Goal: Book appointment/travel/reservation

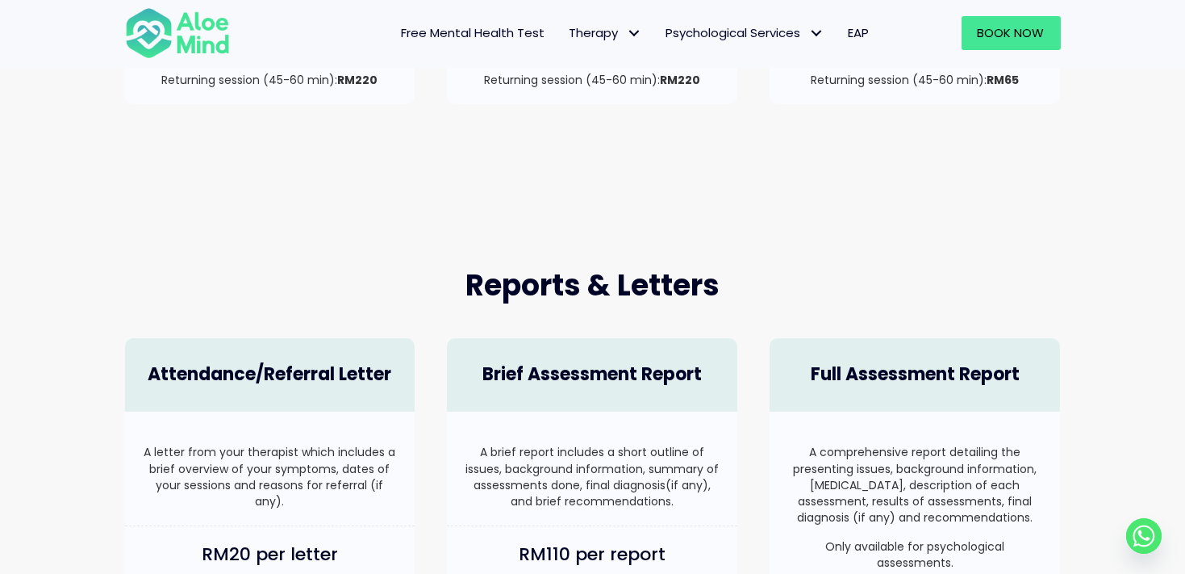
scroll to position [887, 0]
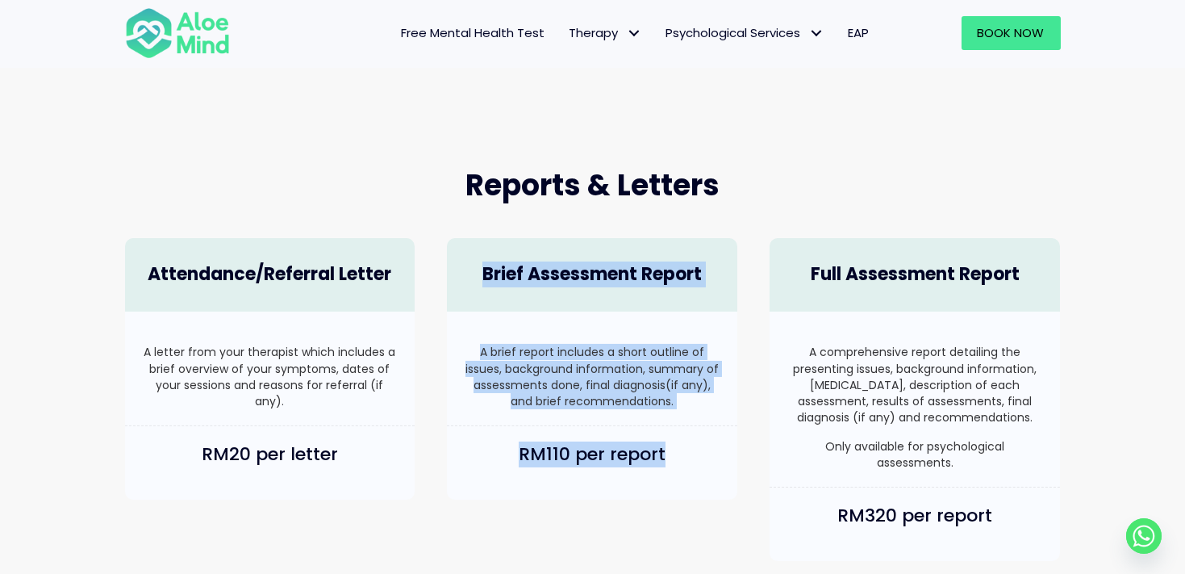
drag, startPoint x: 484, startPoint y: 265, endPoint x: 731, endPoint y: 443, distance: 304.5
click at [732, 453] on div "Brief Assessment Report A brief report includes a short outline of issues, back…" at bounding box center [592, 369] width 323 height 294
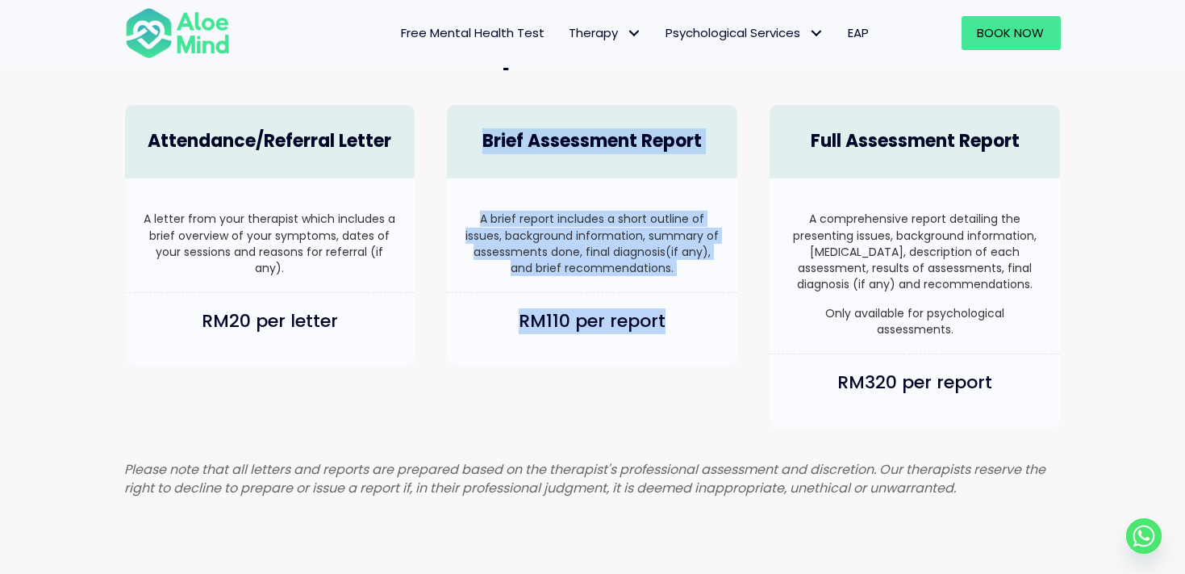
scroll to position [1049, 0]
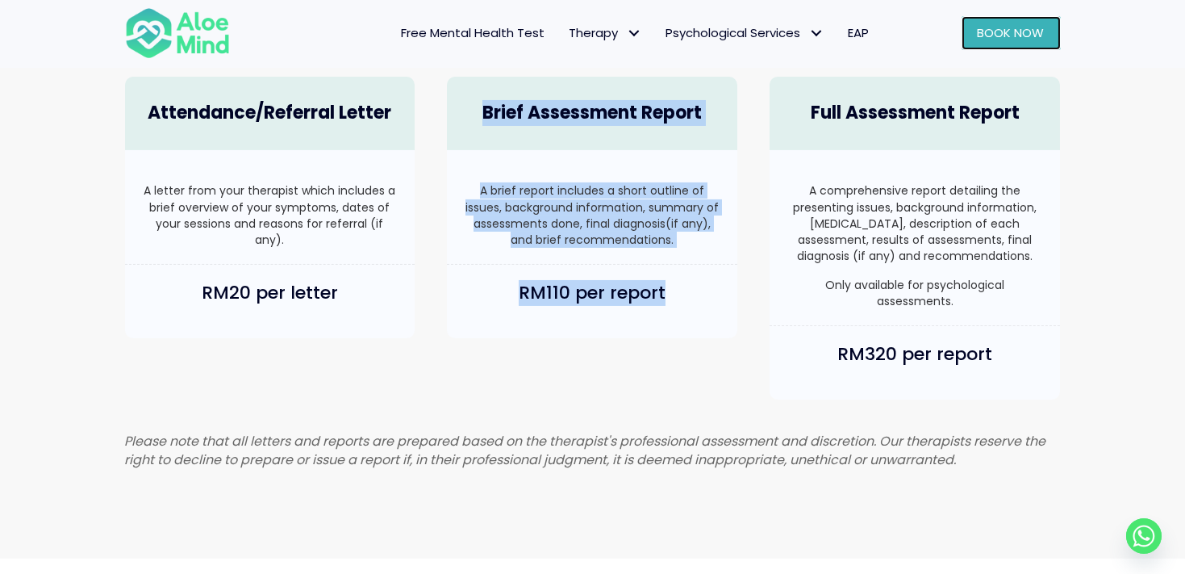
click at [1016, 28] on span "Book Now" at bounding box center [1011, 32] width 67 height 17
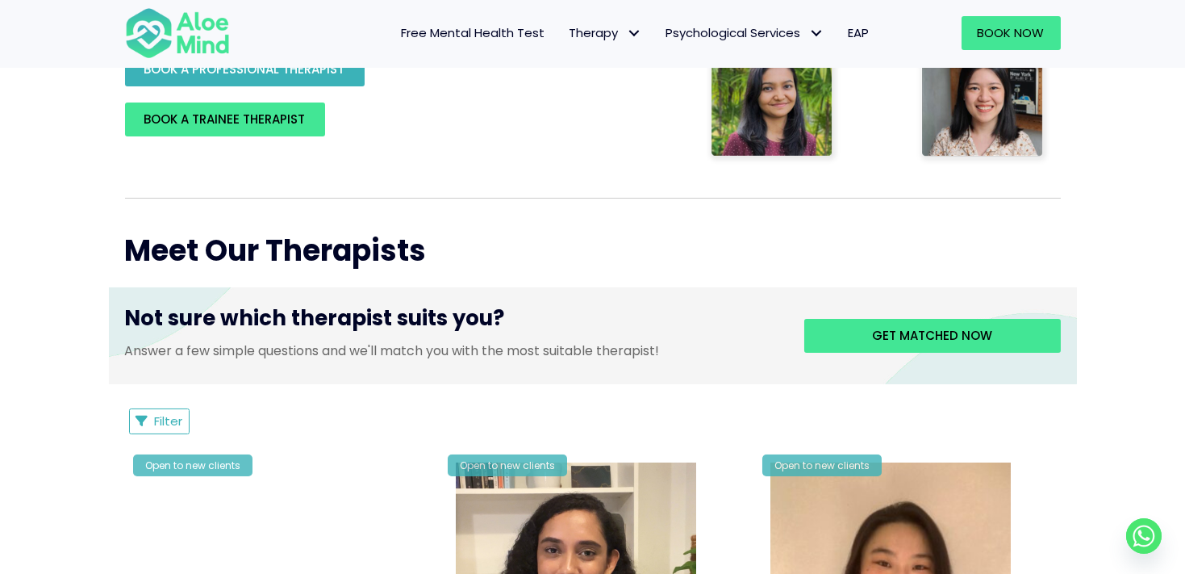
scroll to position [484, 0]
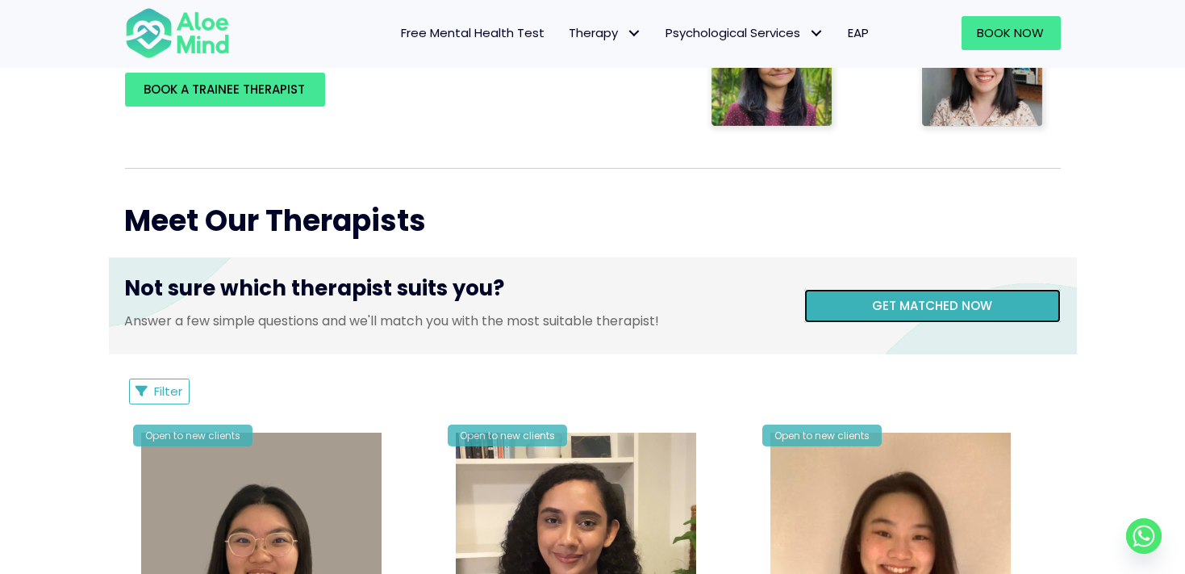
click at [954, 298] on span "Get matched now" at bounding box center [932, 305] width 120 height 17
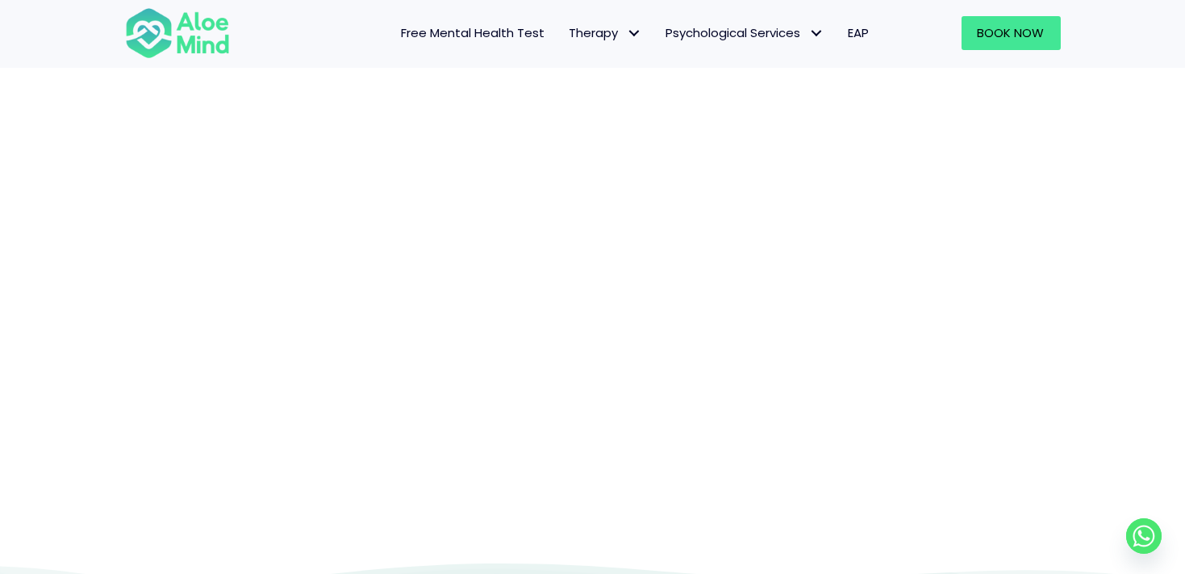
scroll to position [166, 0]
click at [19, 232] on div at bounding box center [592, 246] width 1185 height 646
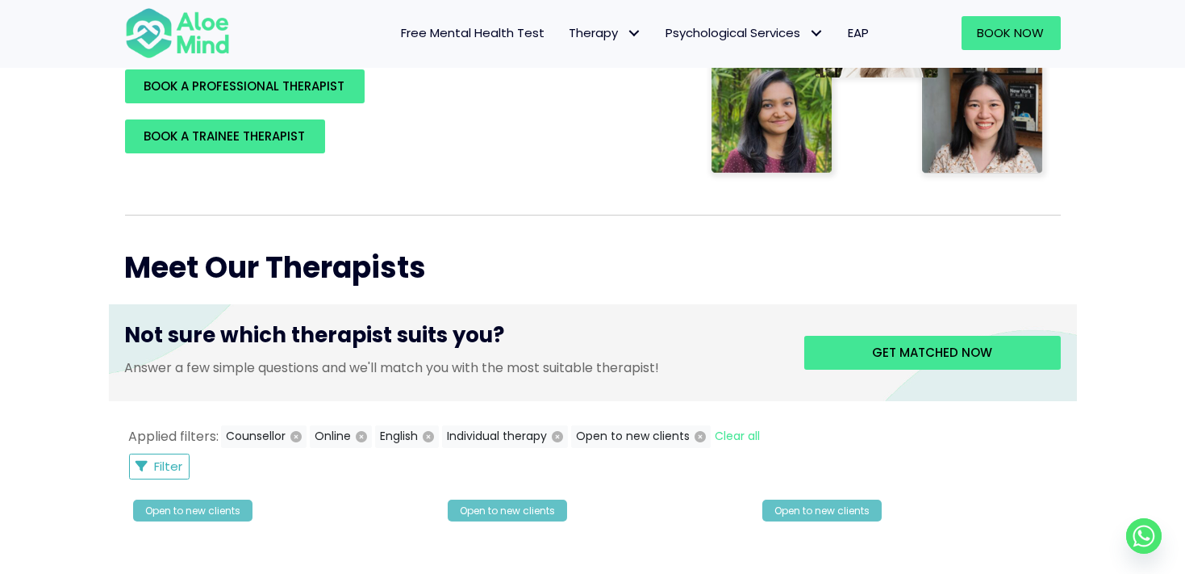
scroll to position [81, 0]
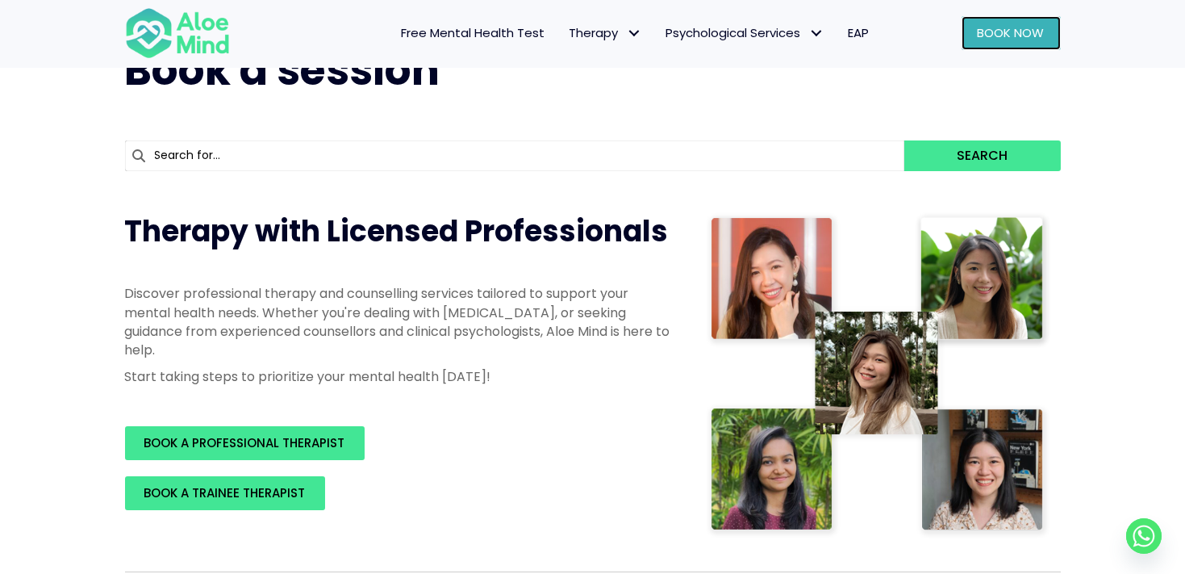
click at [1042, 27] on span "Book Now" at bounding box center [1011, 32] width 67 height 17
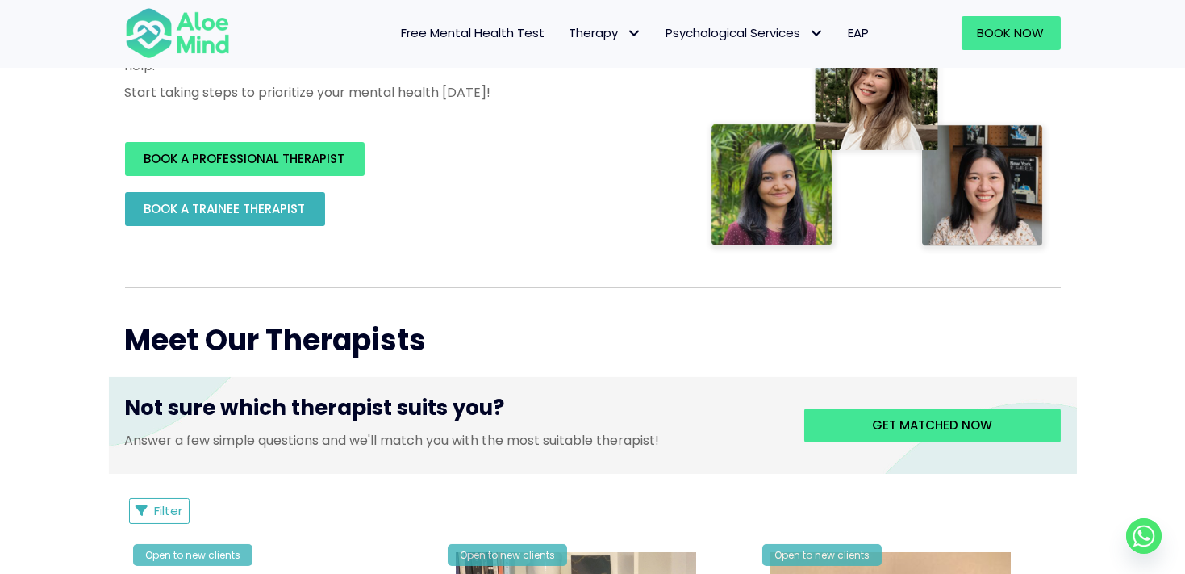
scroll to position [242, 0]
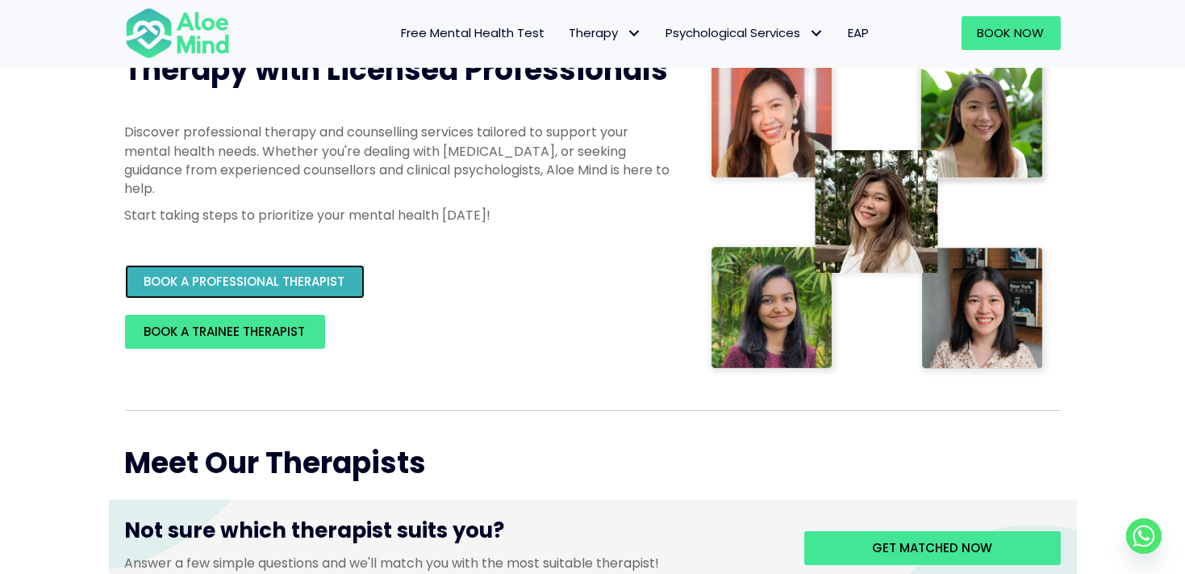
click at [307, 273] on span "BOOK A PROFESSIONAL THERAPIST" at bounding box center [244, 281] width 201 height 17
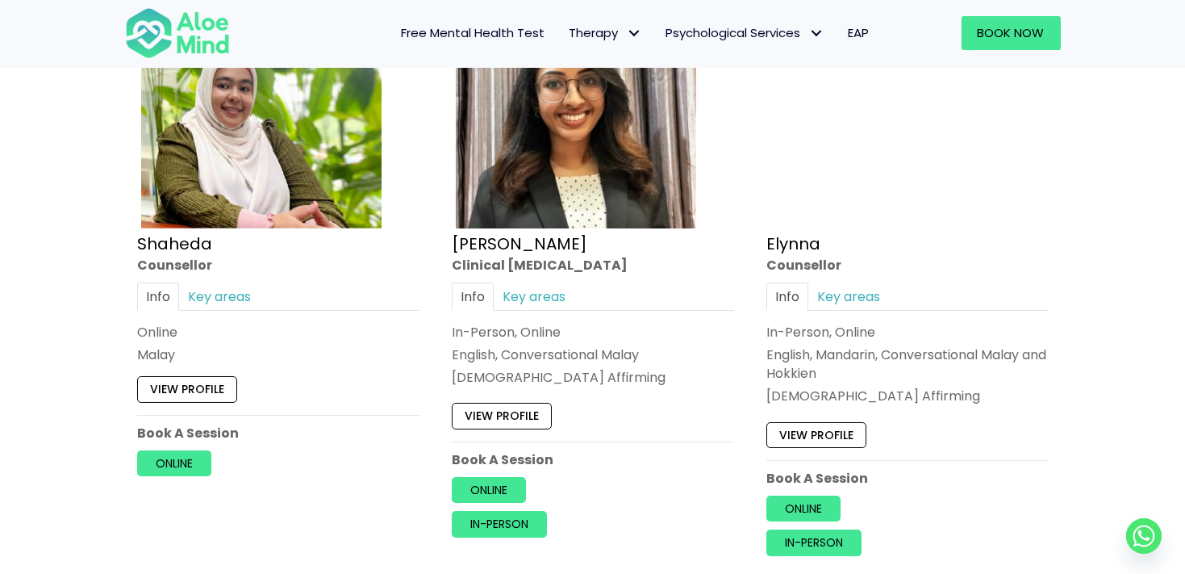
scroll to position [1533, 0]
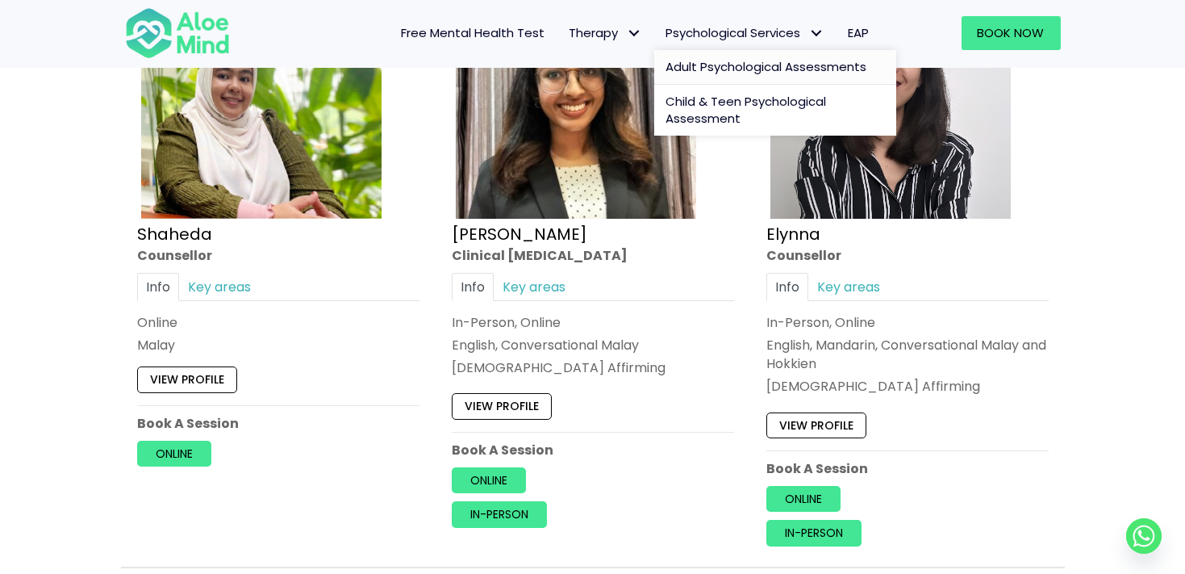
click at [748, 71] on span "Adult Psychological Assessments" at bounding box center [766, 66] width 201 height 17
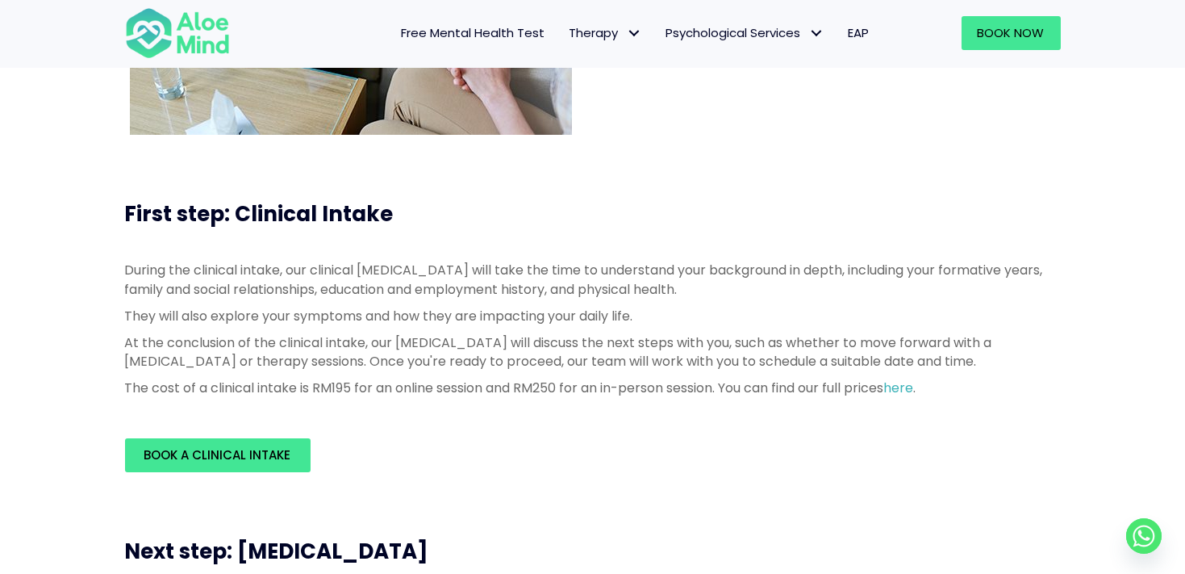
scroll to position [323, 0]
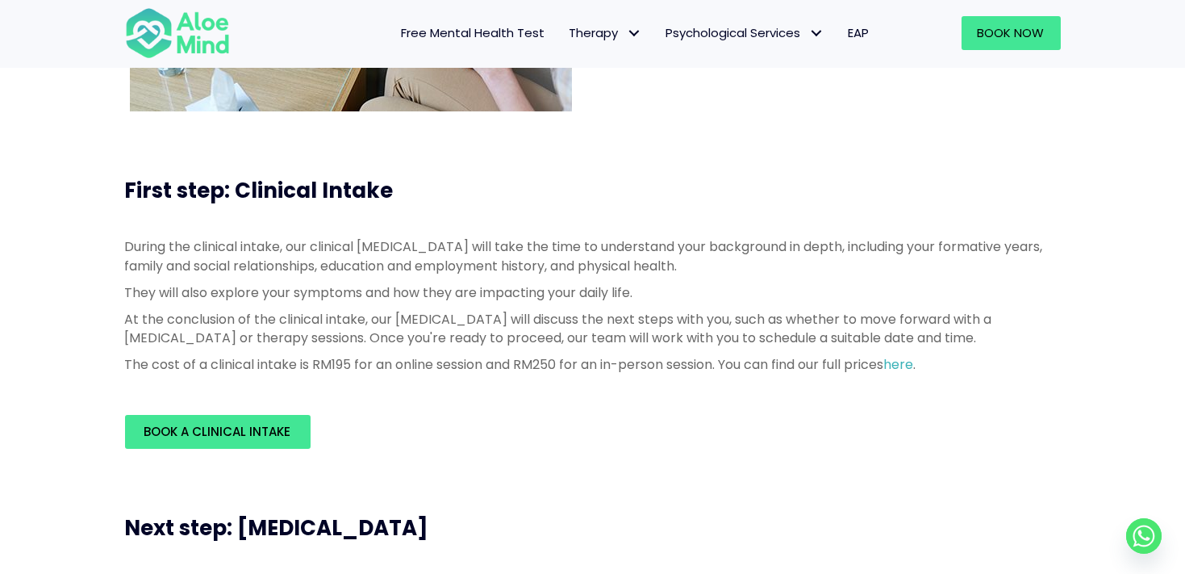
drag, startPoint x: 206, startPoint y: 290, endPoint x: 1054, endPoint y: 340, distance: 850.1
click at [1054, 340] on div "During the clinical intake, our clinical [MEDICAL_DATA] will take the time to u…" at bounding box center [593, 305] width 936 height 136
drag, startPoint x: 386, startPoint y: 361, endPoint x: 357, endPoint y: 360, distance: 29.1
click at [386, 361] on p "The cost of a clinical intake is RM195 for an online session and RM250 for an i…" at bounding box center [593, 364] width 936 height 19
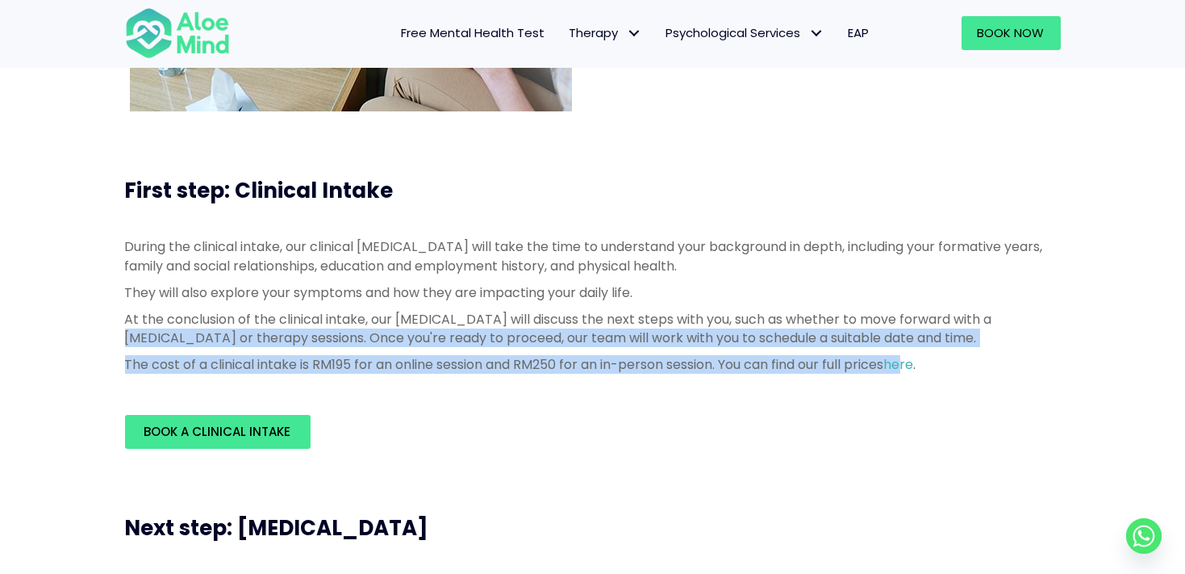
drag, startPoint x: 141, startPoint y: 332, endPoint x: 921, endPoint y: 367, distance: 780.1
click at [921, 367] on div "During the clinical intake, our clinical [MEDICAL_DATA] will take the time to u…" at bounding box center [593, 305] width 936 height 136
click at [303, 382] on div "During the clinical intake, our clinical [MEDICAL_DATA] will take the time to u…" at bounding box center [593, 309] width 968 height 177
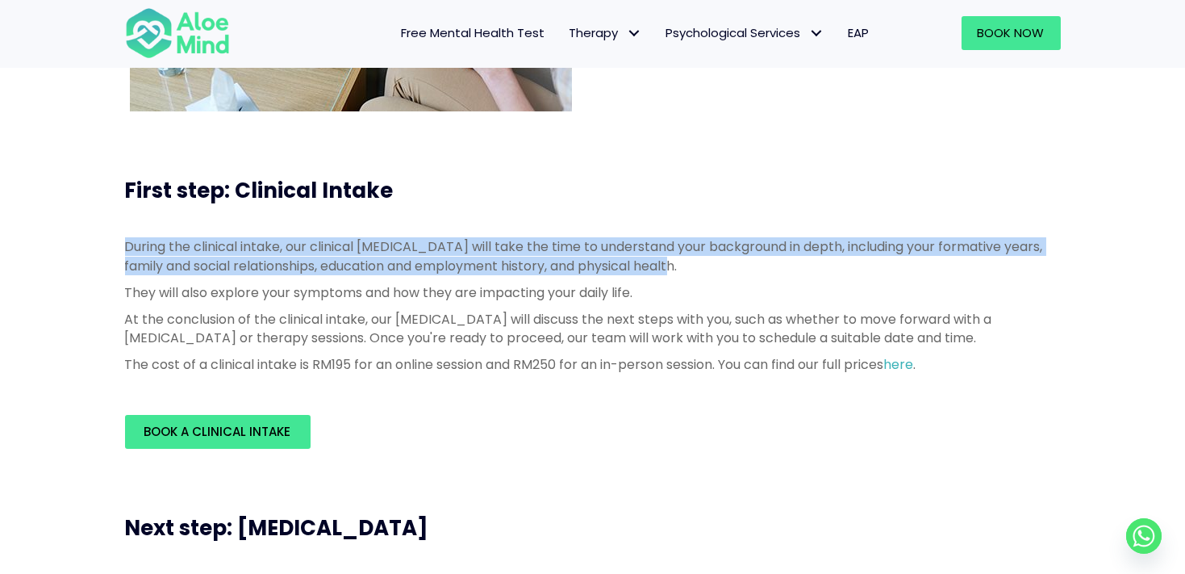
drag, startPoint x: 127, startPoint y: 248, endPoint x: 736, endPoint y: 260, distance: 609.2
click at [736, 260] on p "During the clinical intake, our clinical [MEDICAL_DATA] will take the time to u…" at bounding box center [593, 255] width 936 height 37
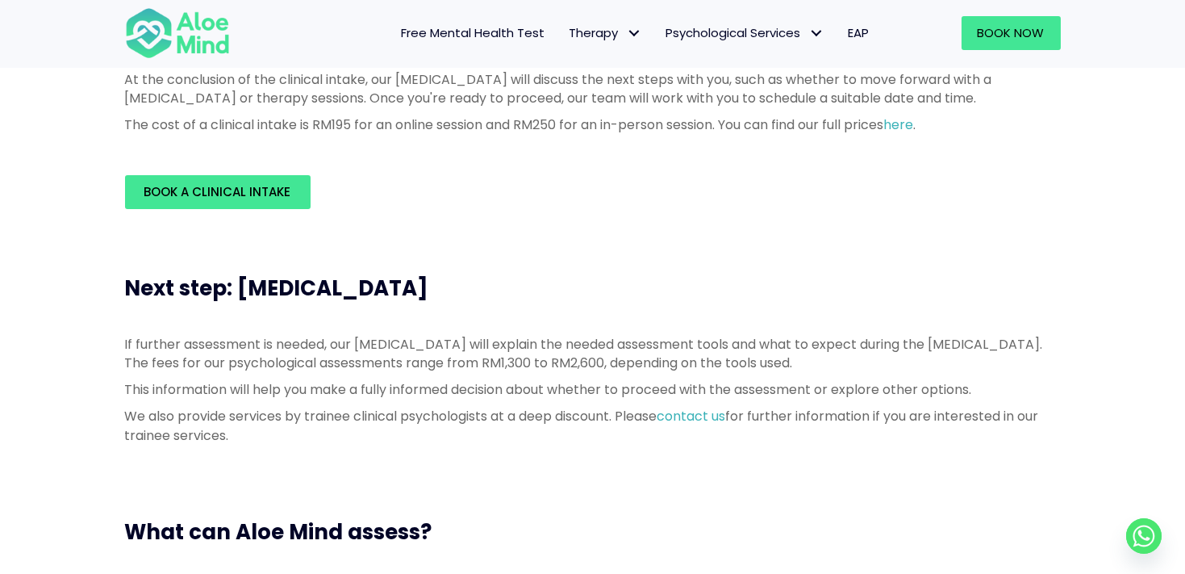
scroll to position [565, 0]
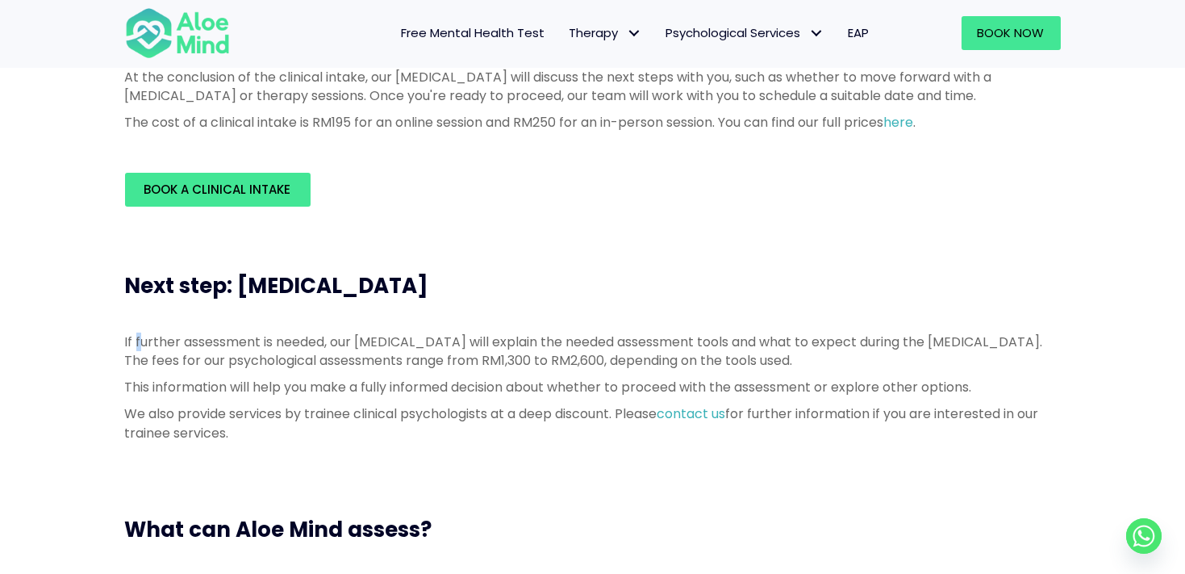
drag, startPoint x: 134, startPoint y: 336, endPoint x: 144, endPoint y: 338, distance: 9.8
click at [144, 338] on p "If further assessment is needed, our [MEDICAL_DATA] will explain the needed ass…" at bounding box center [593, 350] width 936 height 37
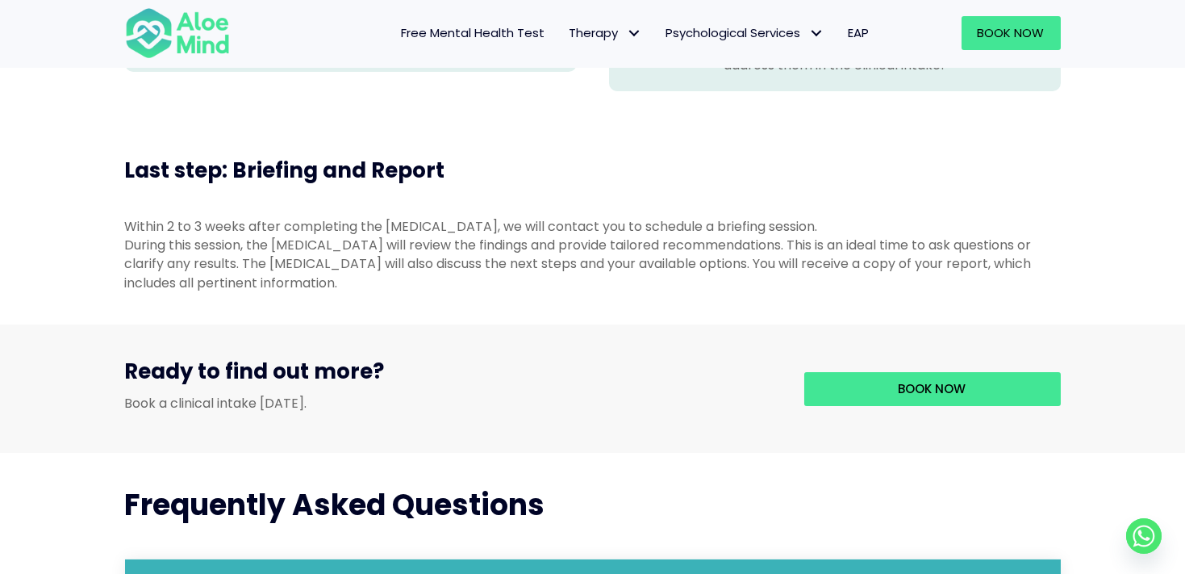
scroll to position [1694, 0]
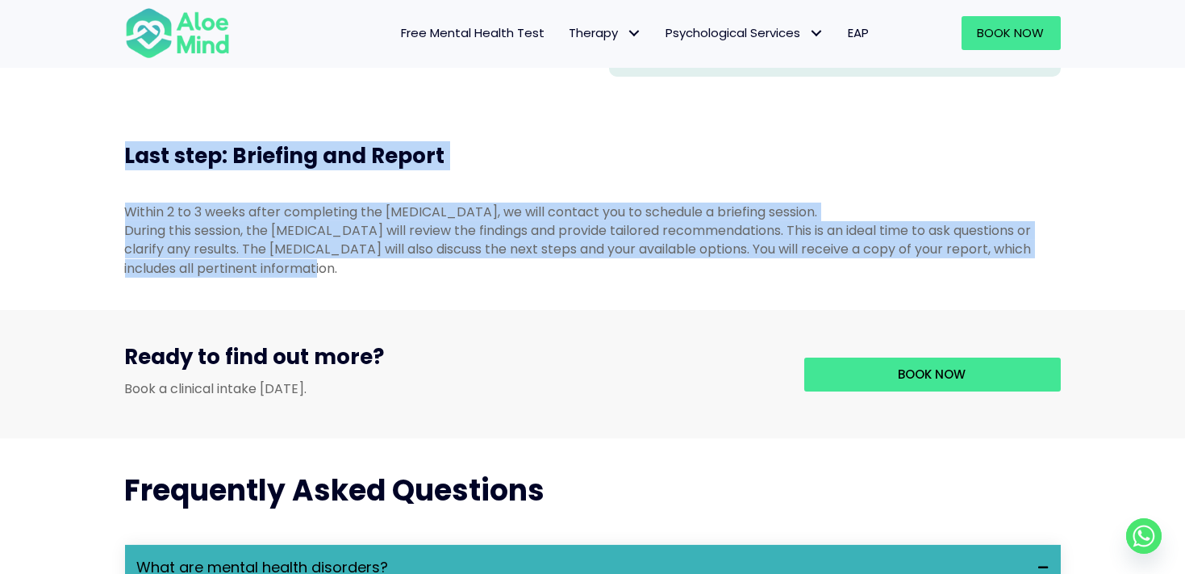
drag, startPoint x: 125, startPoint y: 180, endPoint x: 570, endPoint y: 303, distance: 461.9
click at [570, 294] on div "Last step: Briefing and Report Within 2 to 3 weeks after completing the [MEDICA…" at bounding box center [593, 209] width 968 height 169
click at [307, 250] on div "During this session, the [MEDICAL_DATA] will review the findings and provide ta…" at bounding box center [593, 249] width 936 height 56
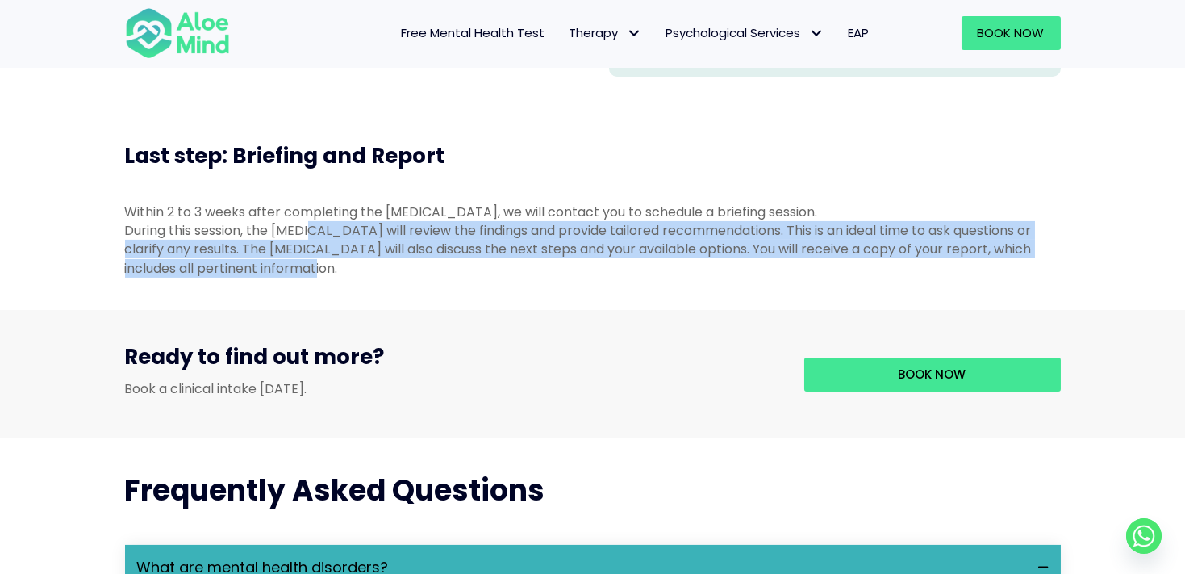
drag, startPoint x: 311, startPoint y: 245, endPoint x: 770, endPoint y: 287, distance: 461.8
click at [770, 278] on div "During this session, the [MEDICAL_DATA] will review the findings and provide ta…" at bounding box center [593, 249] width 936 height 56
click at [239, 278] on div "During this session, the [MEDICAL_DATA] will review the findings and provide ta…" at bounding box center [593, 249] width 936 height 56
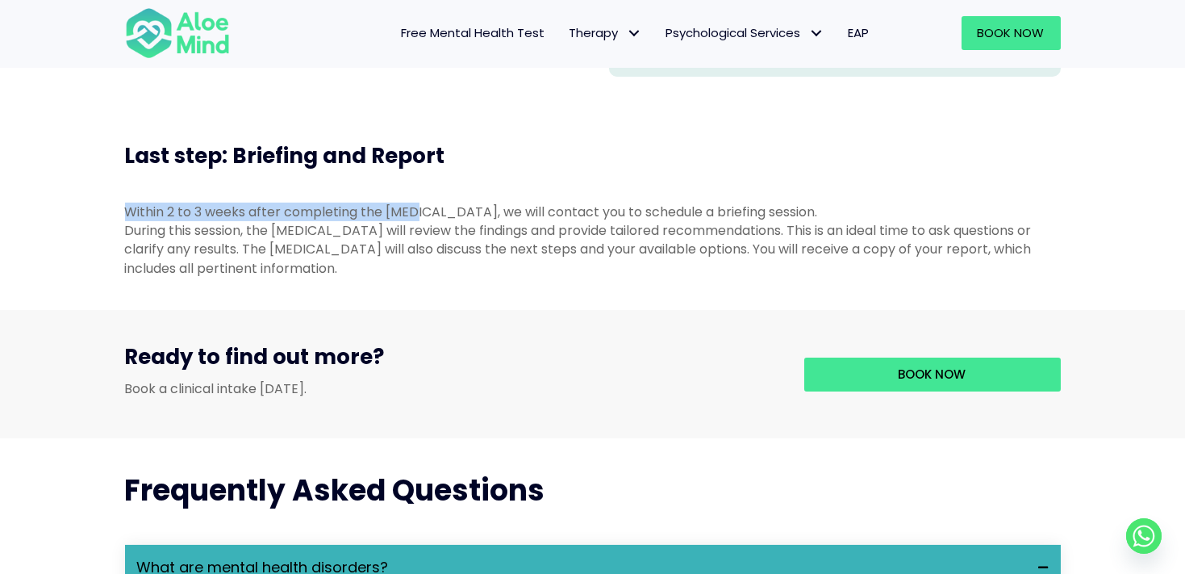
drag, startPoint x: 128, startPoint y: 236, endPoint x: 415, endPoint y: 235, distance: 287.2
click at [415, 221] on div "Within 2 to 3 weeks after completing the [MEDICAL_DATA], we will contact you to…" at bounding box center [593, 211] width 936 height 19
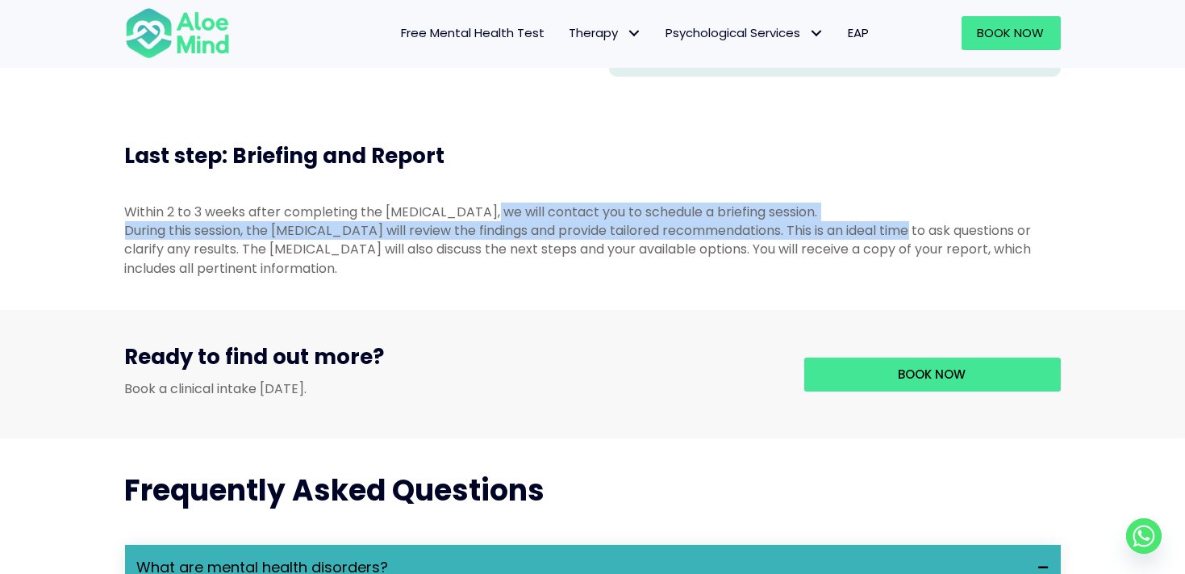
drag, startPoint x: 486, startPoint y: 231, endPoint x: 905, endPoint y: 259, distance: 420.5
click at [905, 259] on div "Within 2 to 3 weeks after completing the [MEDICAL_DATA], we will contact you to…" at bounding box center [593, 239] width 936 height 75
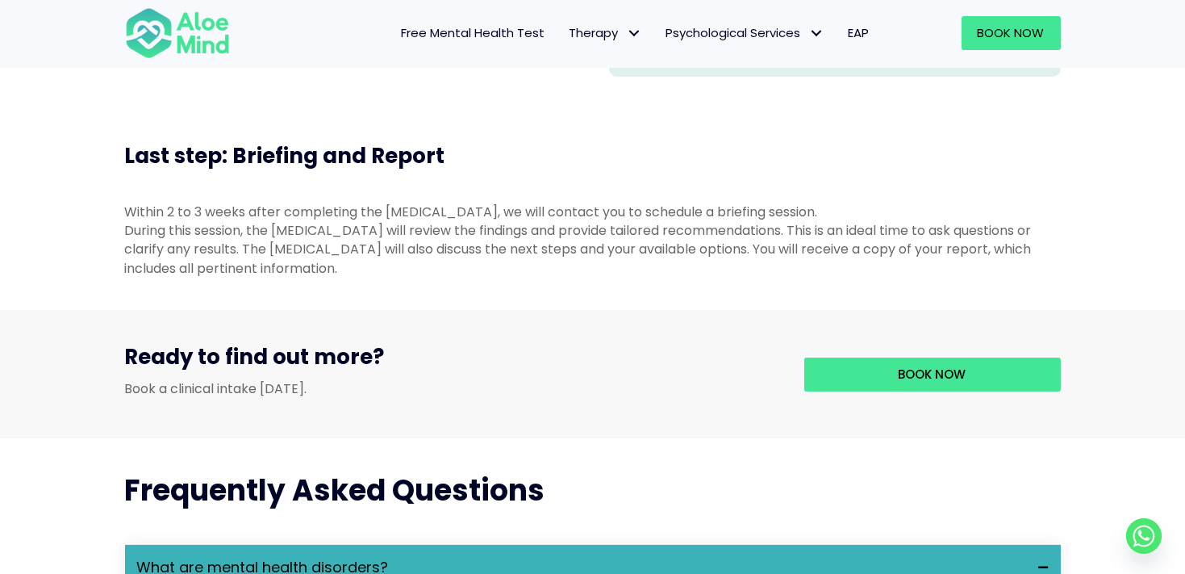
click at [1043, 269] on div "During this session, the [MEDICAL_DATA] will review the findings and provide ta…" at bounding box center [593, 249] width 936 height 56
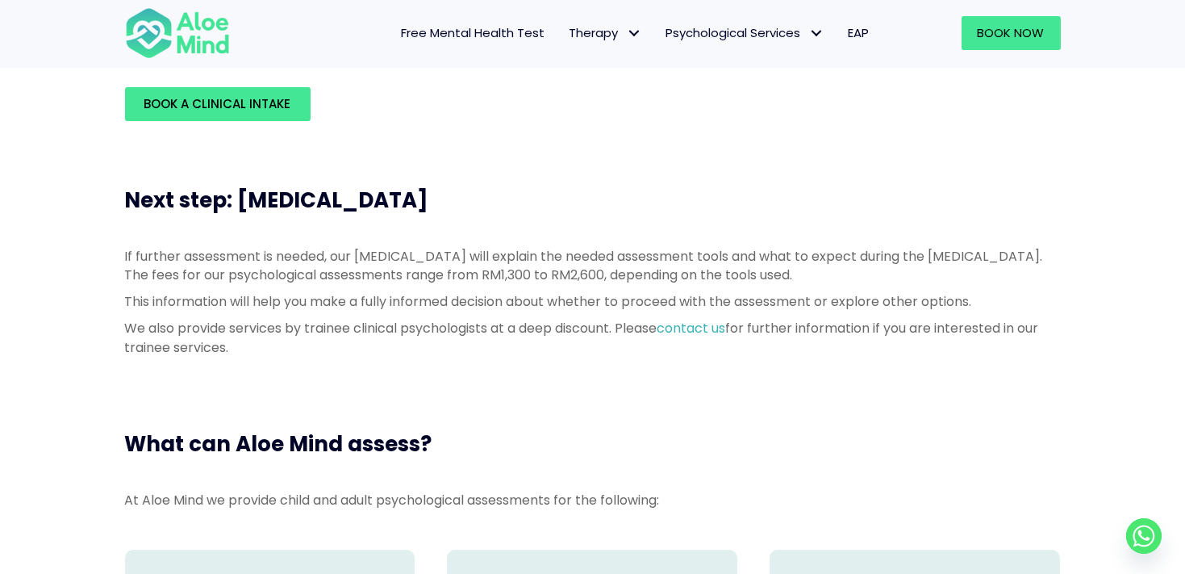
scroll to position [565, 0]
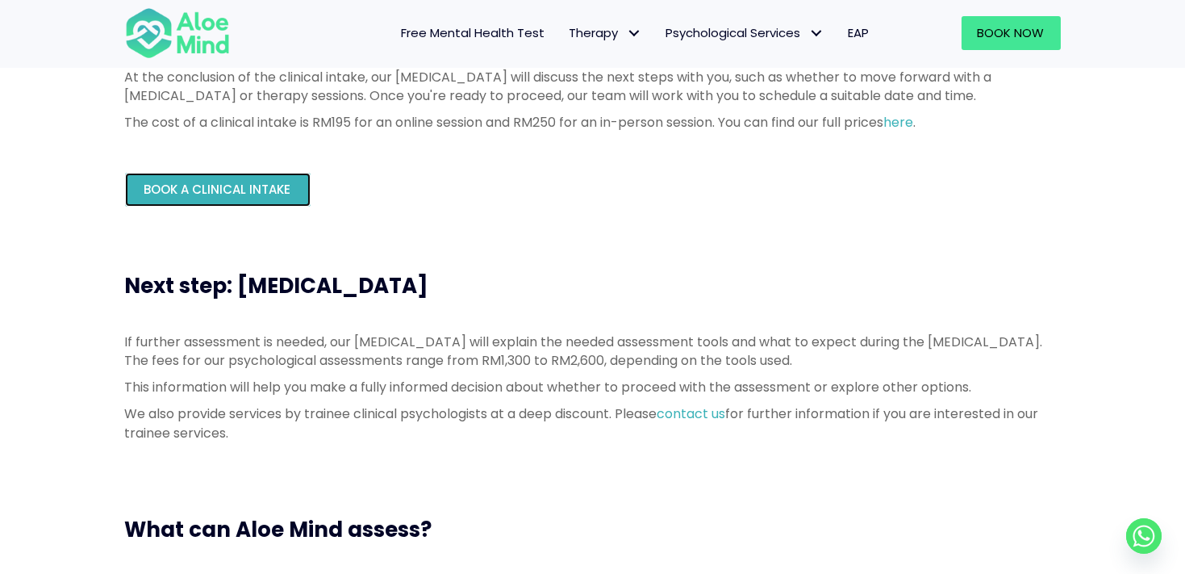
click at [284, 179] on link "Book a Clinical Intake" at bounding box center [218, 190] width 186 height 34
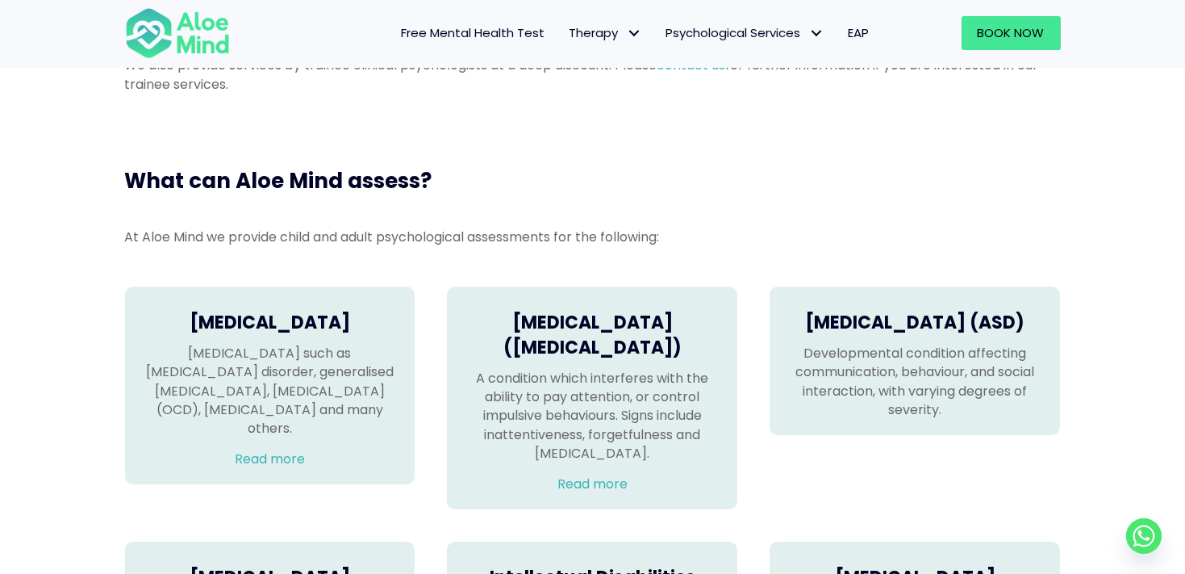
scroll to position [645, 0]
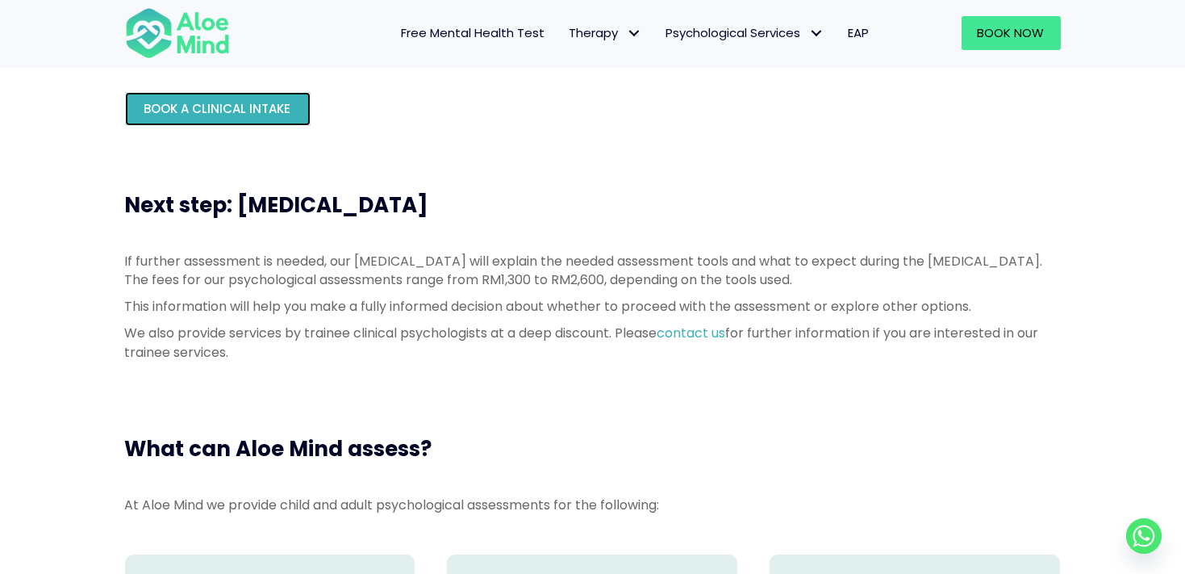
click at [290, 115] on link "Book a Clinical Intake" at bounding box center [218, 109] width 186 height 34
